Goal: Navigation & Orientation: Find specific page/section

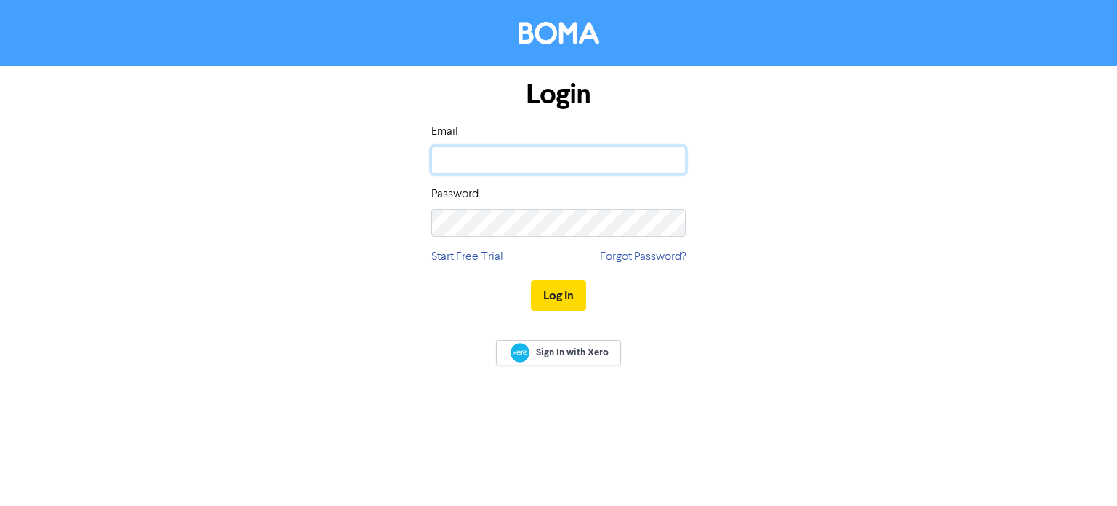
click at [543, 161] on input "email" at bounding box center [558, 160] width 255 height 28
type input "[EMAIL_ADDRESS][DOMAIN_NAME]"
click at [553, 290] on button "Log In" at bounding box center [558, 295] width 55 height 31
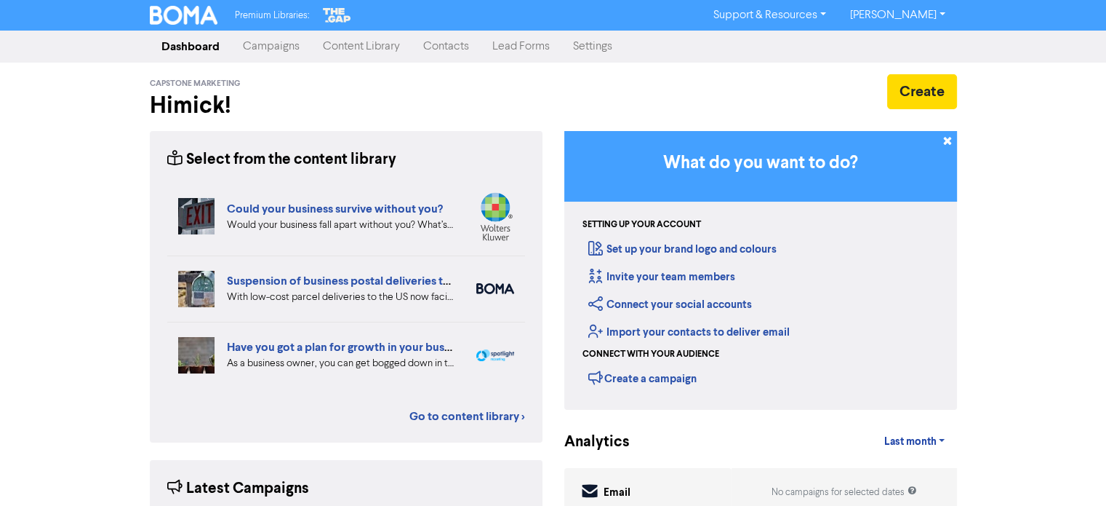
drag, startPoint x: 493, startPoint y: 259, endPoint x: 272, endPoint y: 43, distance: 309.2
click at [272, 43] on link "Campaigns" at bounding box center [271, 46] width 80 height 29
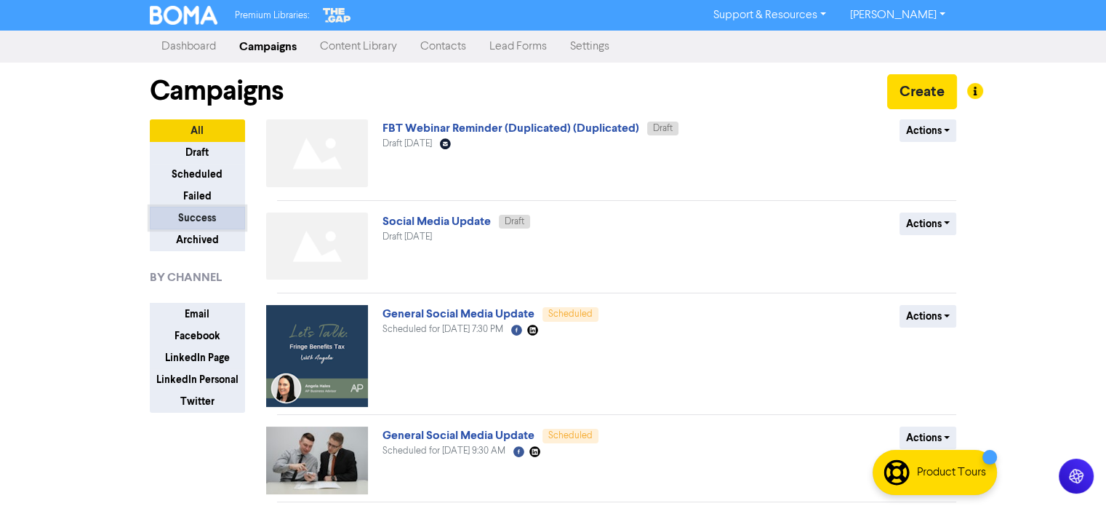
click at [200, 209] on button "Success" at bounding box center [197, 218] width 95 height 23
